Goal: Task Accomplishment & Management: Complete application form

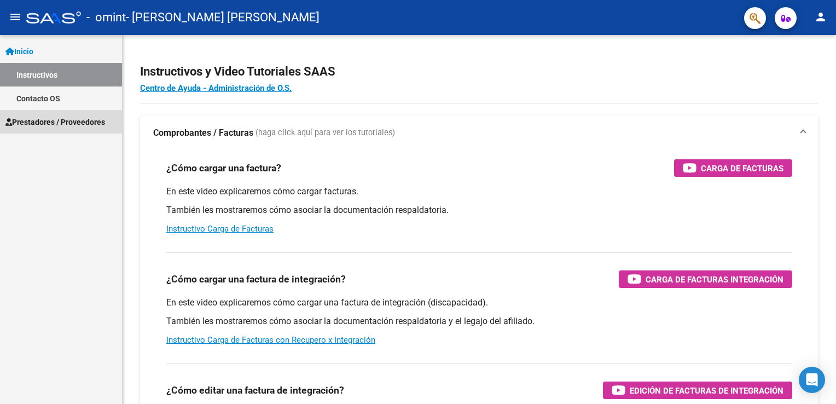
click at [51, 122] on span "Prestadores / Proveedores" at bounding box center [55, 122] width 100 height 12
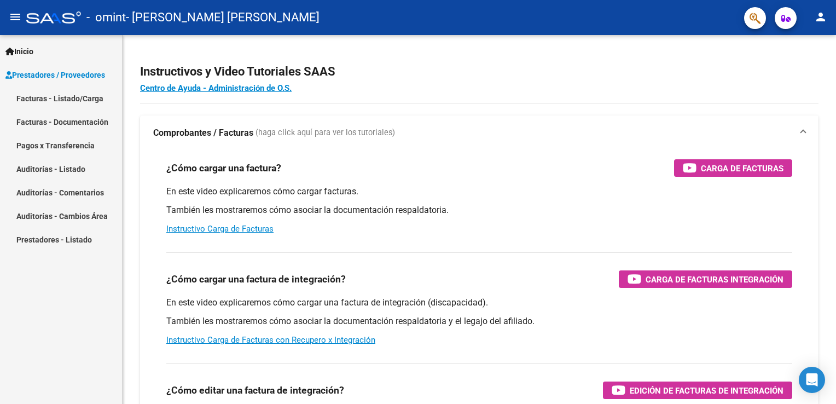
click at [50, 120] on link "Facturas - Documentación" at bounding box center [61, 122] width 122 height 24
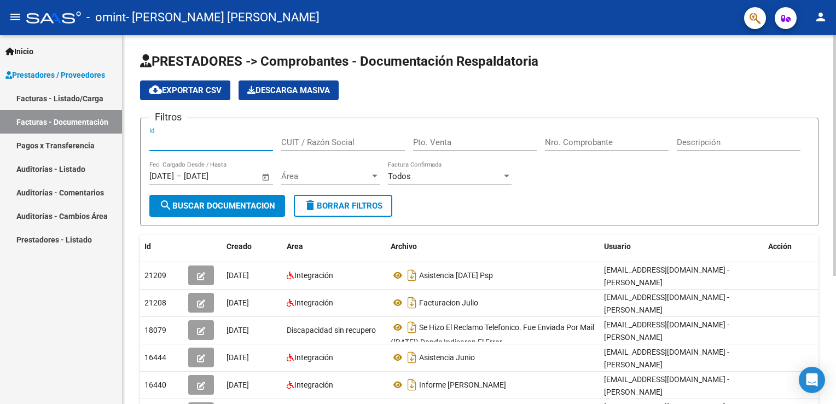
click at [219, 141] on input "Id" at bounding box center [211, 142] width 124 height 10
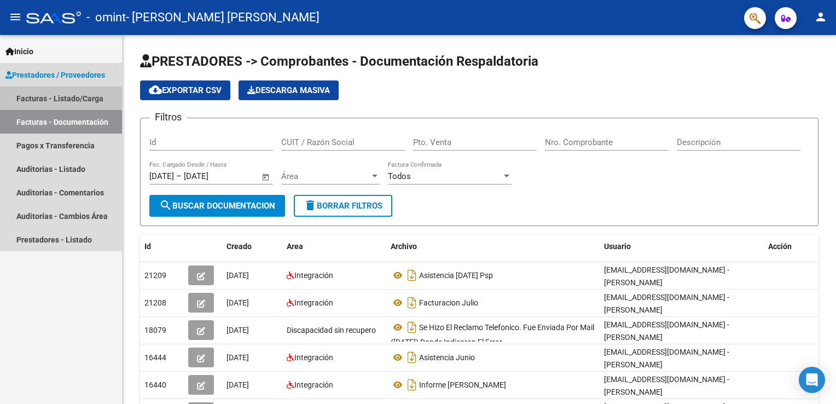
click at [40, 102] on link "Facturas - Listado/Carga" at bounding box center [61, 98] width 122 height 24
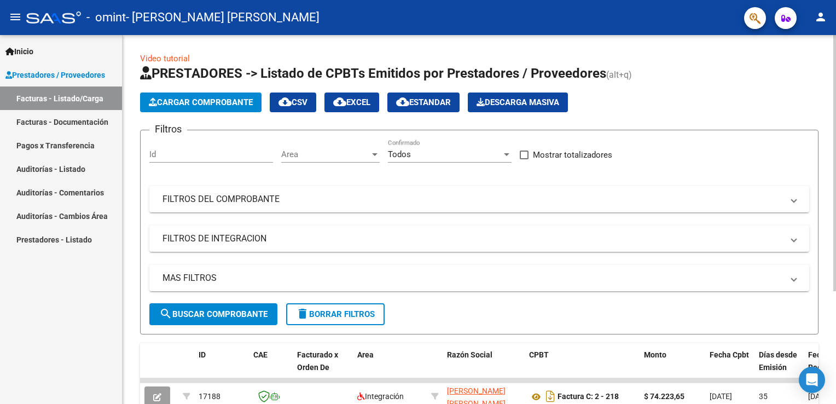
click at [206, 102] on span "Cargar Comprobante" at bounding box center [201, 102] width 104 height 10
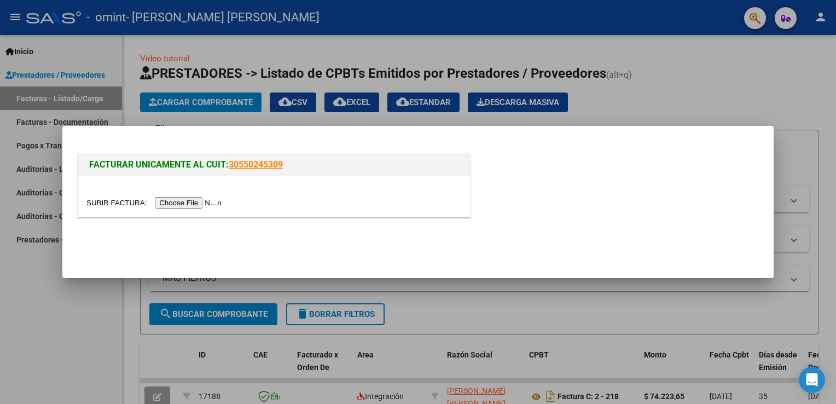
click at [190, 202] on input "file" at bounding box center [155, 202] width 138 height 11
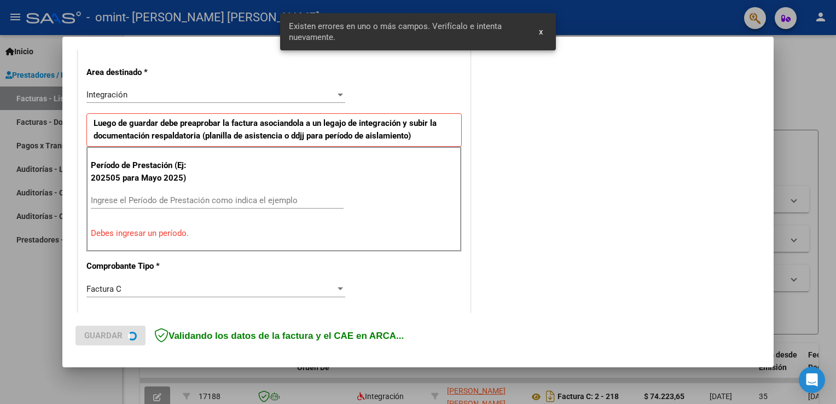
scroll to position [249, 0]
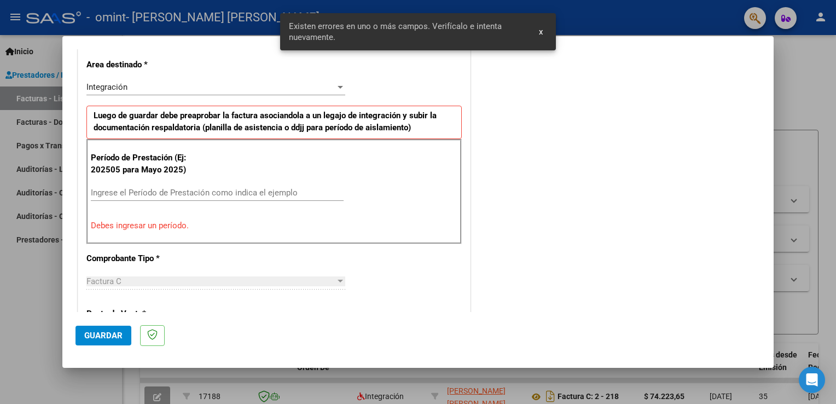
click at [120, 192] on input "Ingrese el Período de Prestación como indica el ejemplo" at bounding box center [217, 193] width 253 height 10
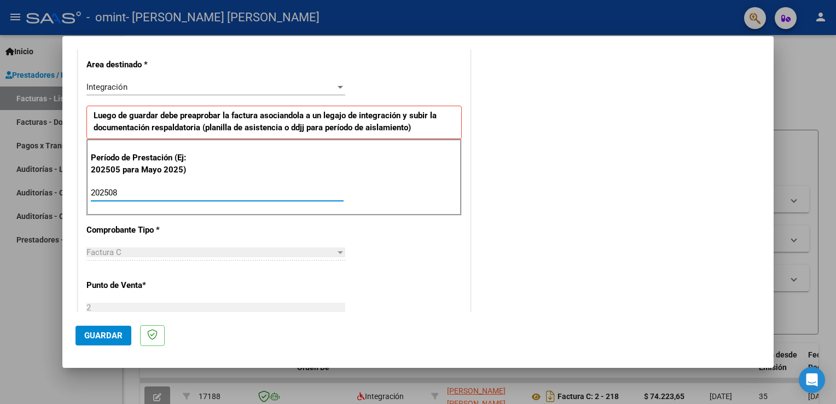
type input "202508"
click at [131, 248] on div "Factura C" at bounding box center [210, 252] width 249 height 10
click at [338, 252] on div at bounding box center [340, 252] width 5 height 3
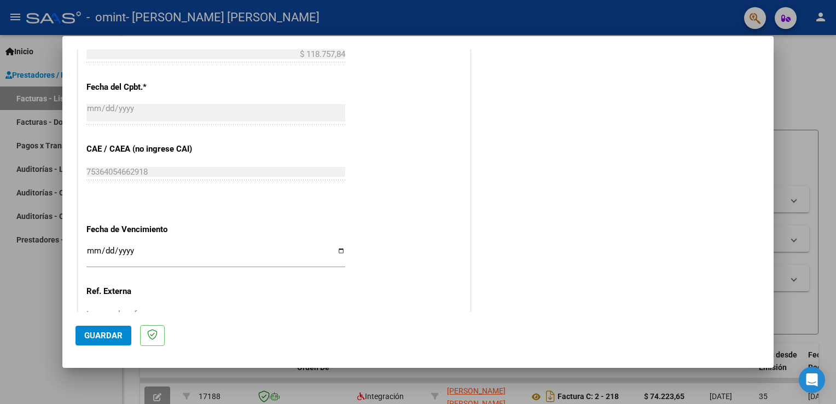
scroll to position [632, 0]
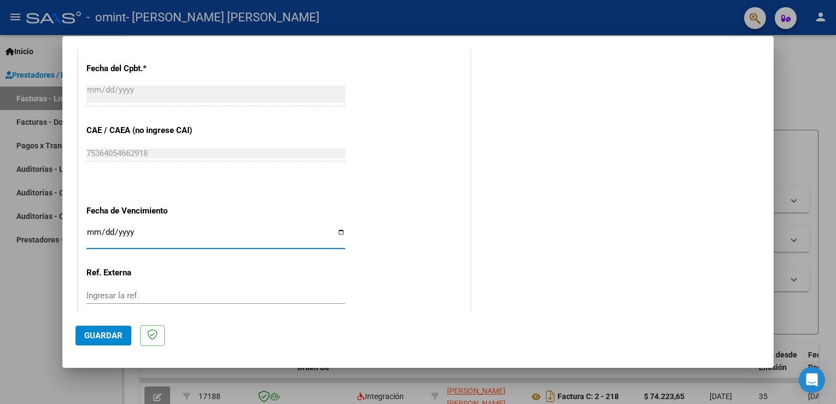
click at [94, 229] on input "Ingresar la fecha" at bounding box center [215, 237] width 259 height 18
type input "[DATE]"
click at [109, 293] on input "Ingresar la ref." at bounding box center [215, 295] width 259 height 10
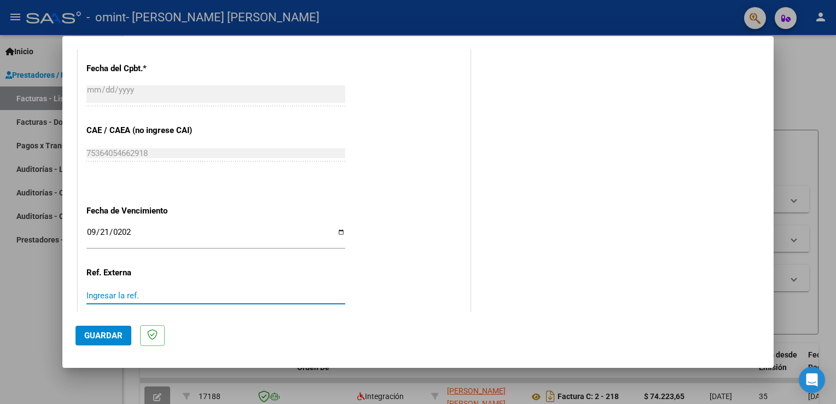
click at [129, 299] on input "Ingresar la ref." at bounding box center [215, 295] width 259 height 10
click at [131, 296] on input "Ingresar la ref." at bounding box center [215, 295] width 259 height 10
click at [127, 300] on div "Ingresar la ref." at bounding box center [215, 295] width 259 height 16
click at [138, 293] on input "Ingresar la ref." at bounding box center [215, 295] width 259 height 10
click at [138, 294] on input "Ingresar la ref." at bounding box center [215, 295] width 259 height 10
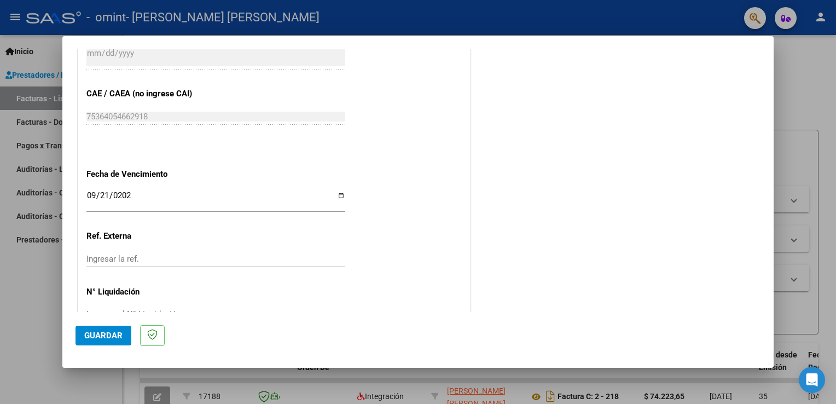
scroll to position [699, 0]
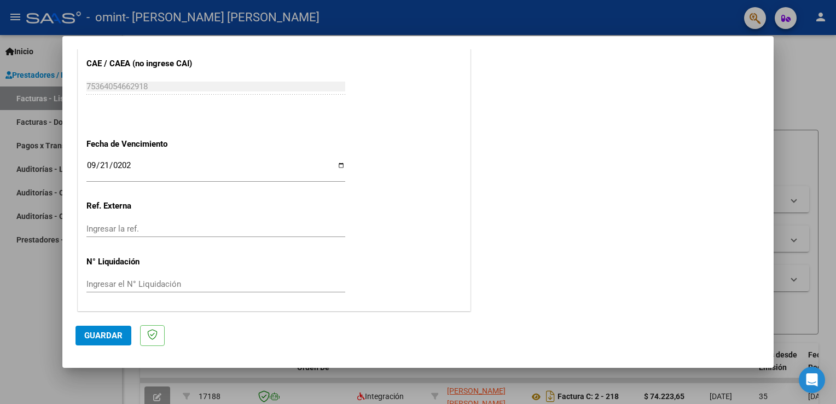
click at [154, 280] on input "Ingresar el N° Liquidación" at bounding box center [215, 284] width 259 height 10
click at [109, 329] on button "Guardar" at bounding box center [103, 336] width 56 height 20
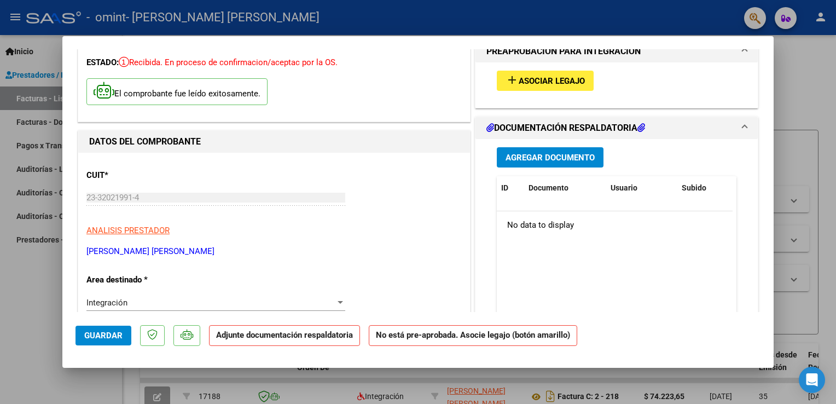
scroll to position [109, 0]
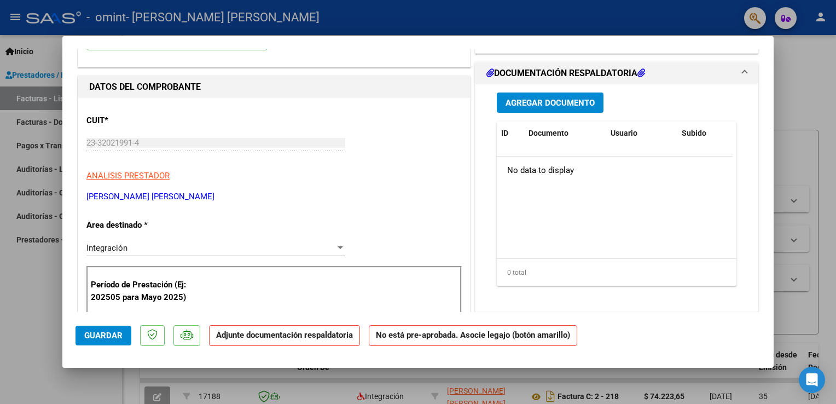
click at [153, 245] on div "Integración" at bounding box center [210, 248] width 249 height 10
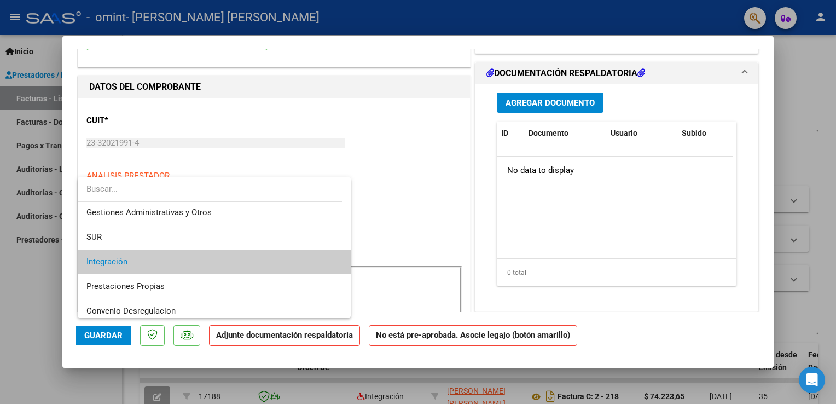
scroll to position [0, 0]
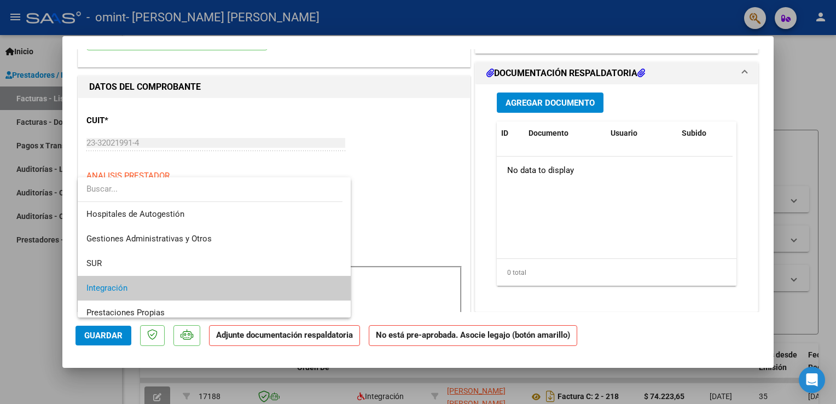
click at [134, 291] on span "Integración" at bounding box center [214, 288] width 256 height 25
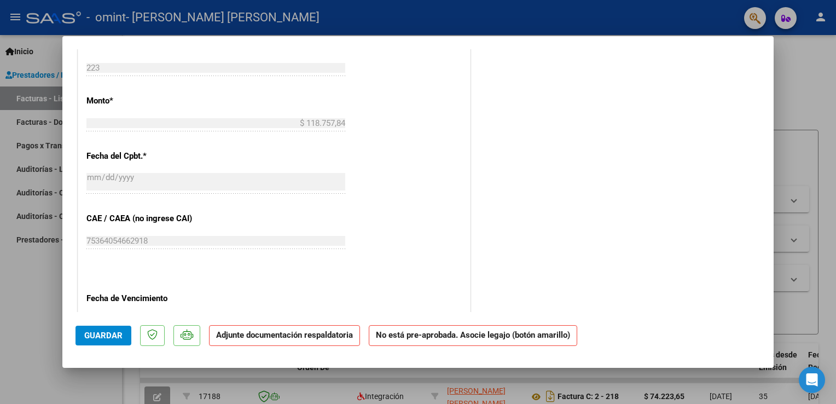
scroll to position [547, 0]
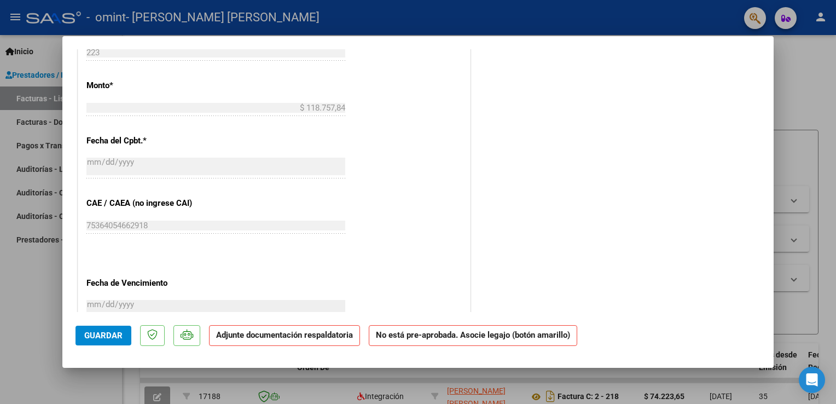
click at [105, 334] on span "Guardar" at bounding box center [103, 335] width 38 height 10
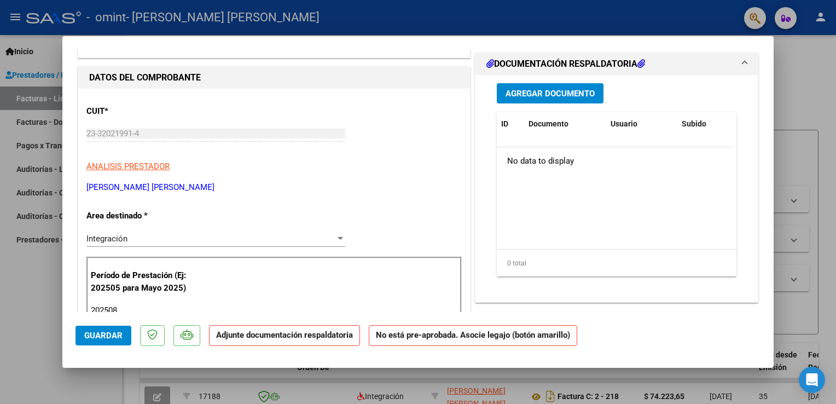
scroll to position [109, 0]
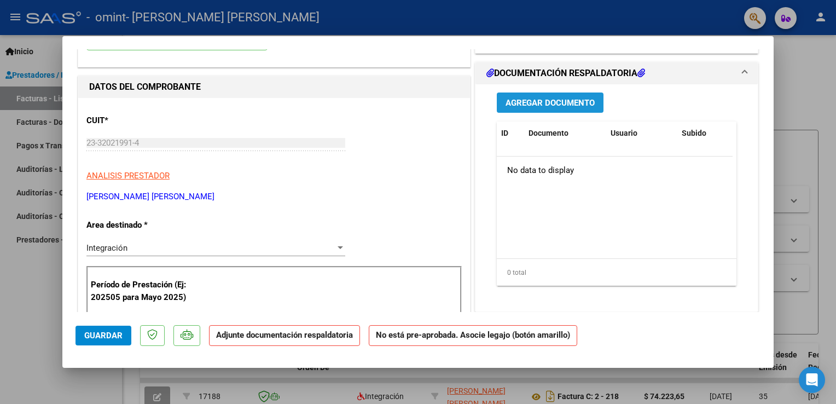
click at [547, 104] on span "Agregar Documento" at bounding box center [549, 103] width 89 height 10
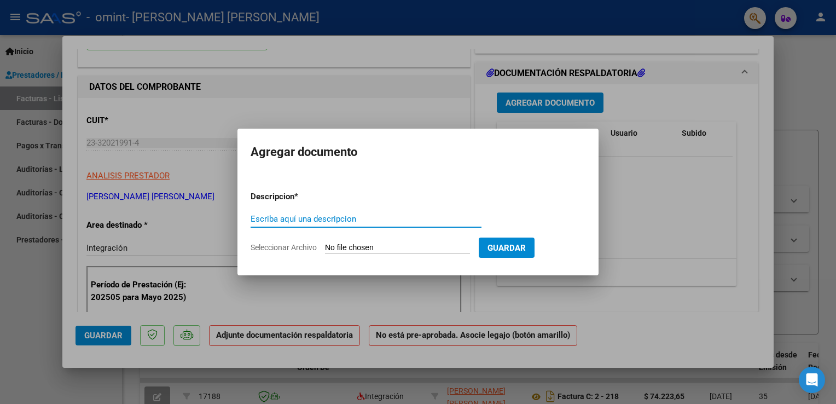
click at [319, 216] on input "Escriba aquí una descripcion" at bounding box center [366, 219] width 231 height 10
type input "Asistencia [DATE] [PERSON_NAME]"
click at [290, 248] on span "Seleccionar Archivo" at bounding box center [284, 247] width 66 height 9
click at [325, 248] on input "Seleccionar Archivo" at bounding box center [397, 248] width 145 height 10
type input "C:\fakepath\asistencia Gallardo [DATE] .pdf"
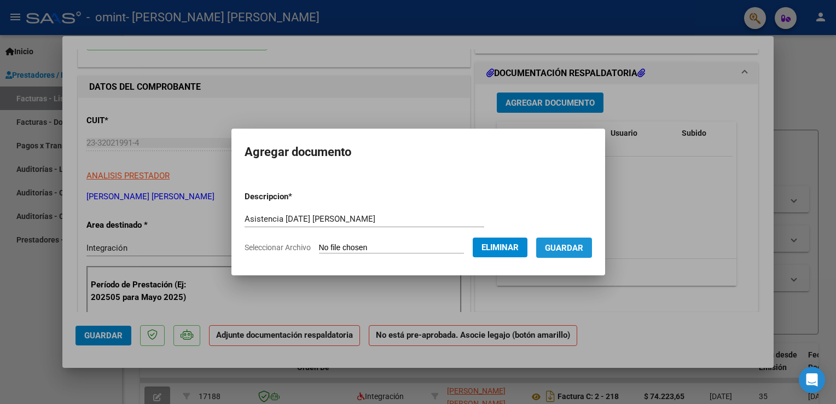
click at [578, 244] on span "Guardar" at bounding box center [564, 248] width 38 height 10
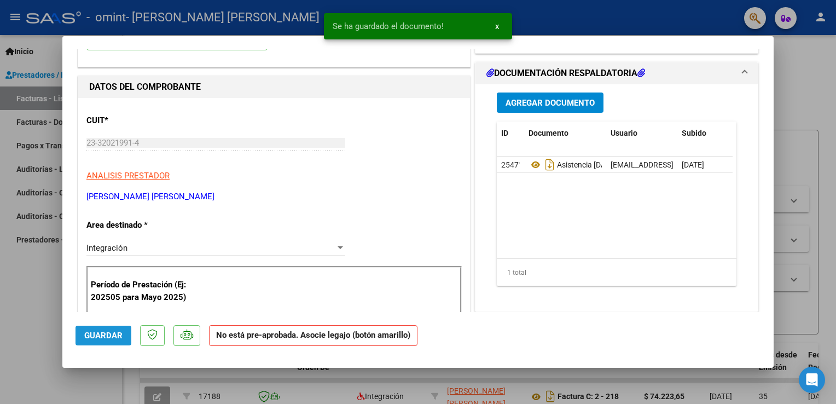
click at [104, 339] on span "Guardar" at bounding box center [103, 335] width 38 height 10
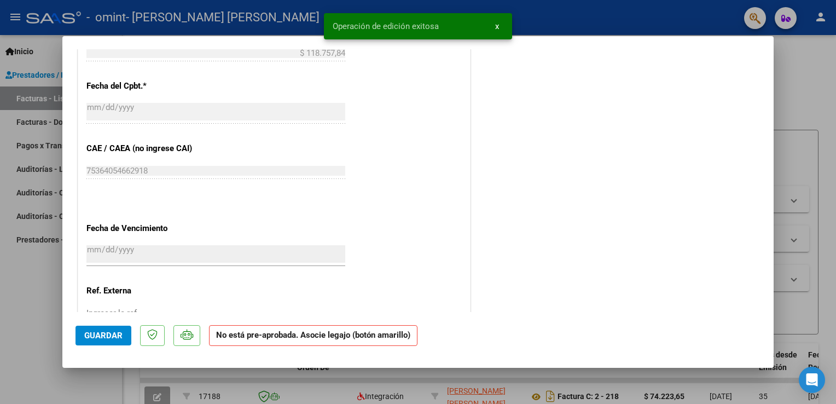
scroll to position [687, 0]
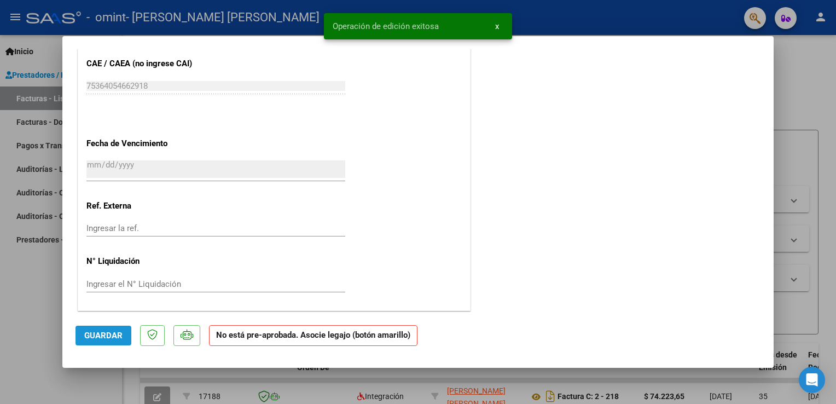
click at [107, 329] on button "Guardar" at bounding box center [103, 336] width 56 height 20
click at [813, 92] on div at bounding box center [418, 202] width 836 height 404
type input "$ 0,00"
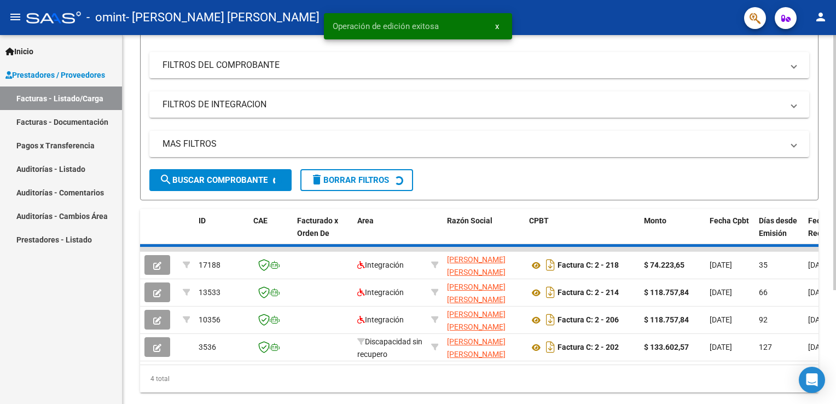
scroll to position [164, 0]
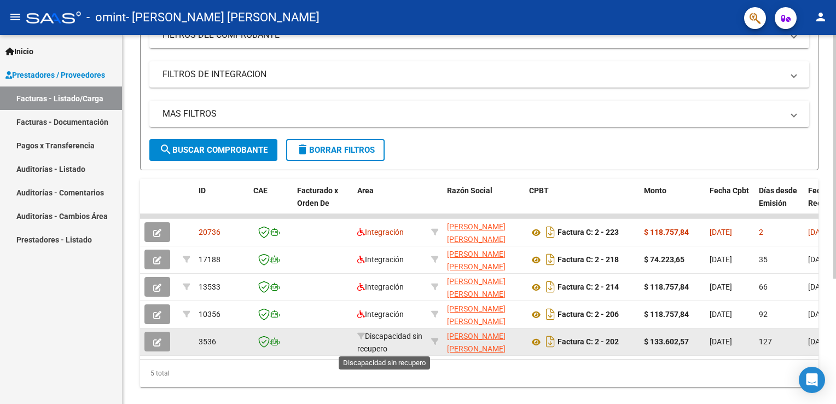
click at [364, 345] on span "Discapacidad sin recupero" at bounding box center [389, 342] width 65 height 21
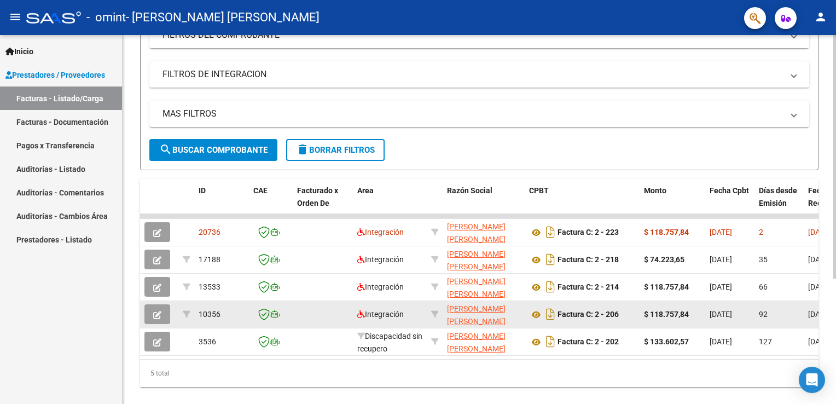
click at [206, 312] on span "10356" at bounding box center [210, 314] width 22 height 9
click at [753, 318] on datatable-body-cell "[DATE]" at bounding box center [729, 314] width 49 height 27
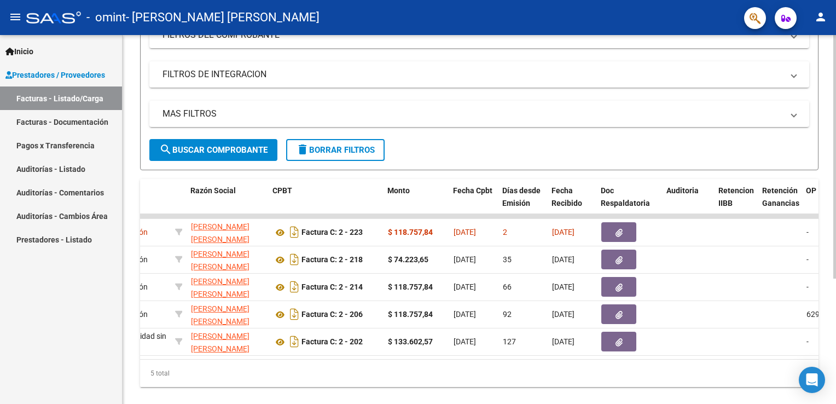
scroll to position [0, 0]
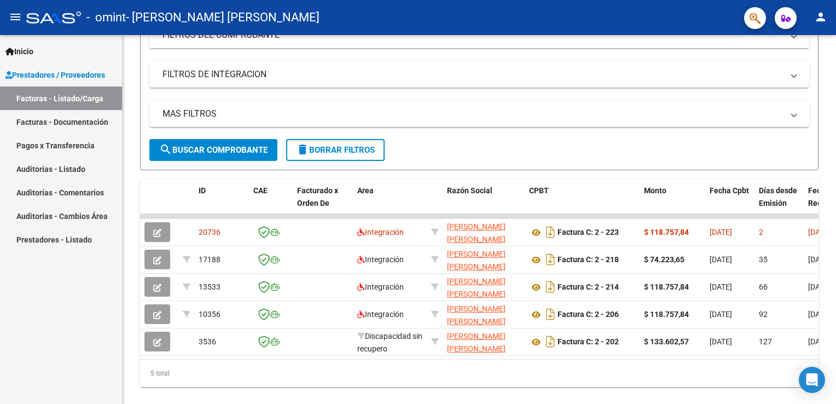
click at [61, 95] on link "Facturas - Listado/Carga" at bounding box center [61, 98] width 122 height 24
